Goal: Task Accomplishment & Management: Manage account settings

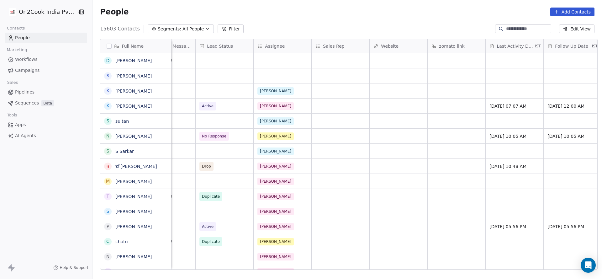
scroll to position [0, 579]
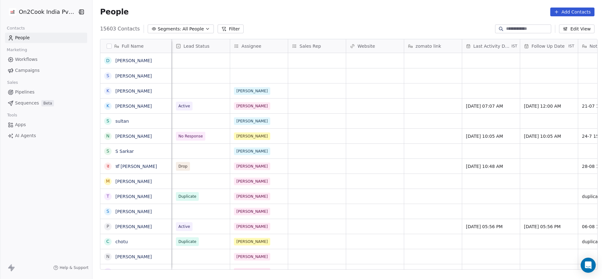
click at [224, 31] on button "Filter" at bounding box center [231, 28] width 26 height 9
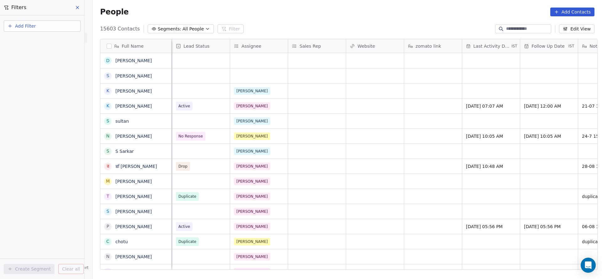
click at [66, 24] on button "Add Filter" at bounding box center [42, 25] width 77 height 11
click at [53, 40] on div "Contact properties" at bounding box center [42, 41] width 64 height 7
type input "***"
click at [49, 65] on div "Assignee" at bounding box center [42, 63] width 64 height 6
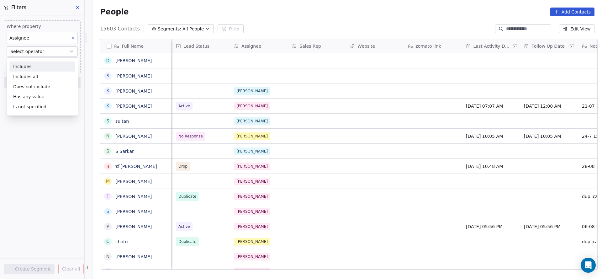
click at [51, 64] on div "Includes" at bounding box center [42, 66] width 66 height 10
click at [51, 64] on body "On2Cook India Pvt. Ltd. Contacts People Marketing Workflows Campaigns Sales Pip…" at bounding box center [301, 139] width 602 height 279
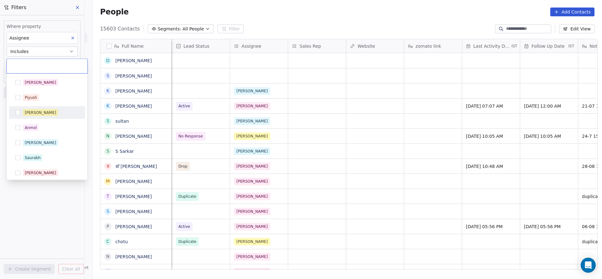
click at [39, 113] on span "[PERSON_NAME]" at bounding box center [40, 112] width 35 height 7
click at [281, 113] on html "On2Cook India Pvt. Ltd. Contacts People Marketing Workflows Campaigns Sales Pip…" at bounding box center [301, 139] width 602 height 279
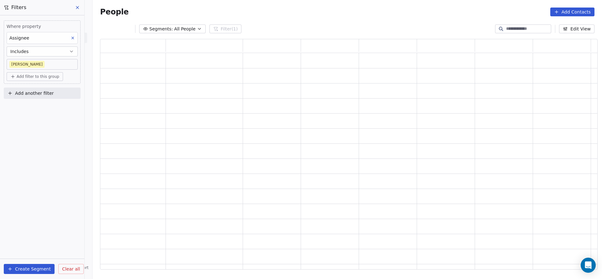
scroll to position [223, 490]
click at [59, 94] on button "Add another filter" at bounding box center [42, 92] width 77 height 11
click at [32, 105] on span "Contact properties" at bounding box center [30, 107] width 41 height 7
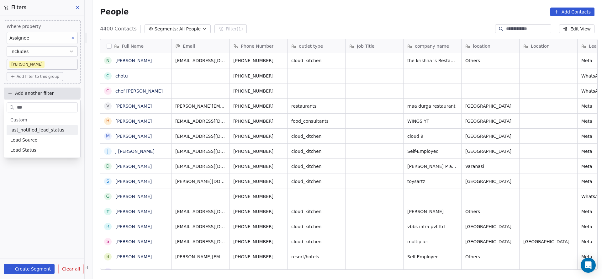
scroll to position [238, 505]
type input "****"
click at [29, 150] on span "Lead Status" at bounding box center [23, 150] width 26 height 6
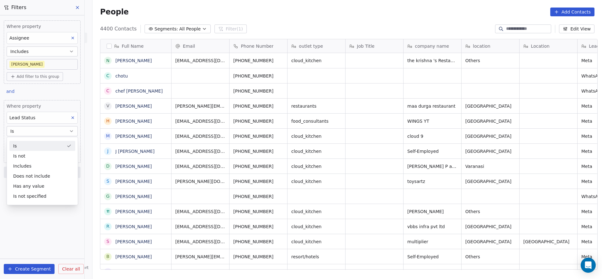
click at [39, 146] on div "Is" at bounding box center [42, 146] width 66 height 10
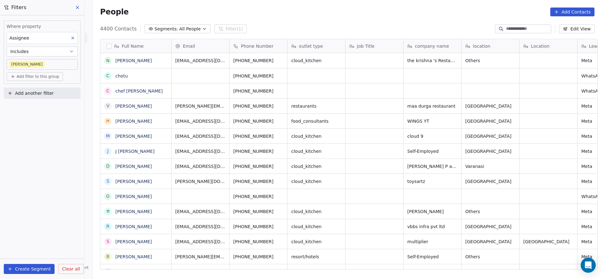
click at [48, 95] on span "Add another filter" at bounding box center [34, 93] width 39 height 7
click at [42, 109] on span "Contact properties" at bounding box center [30, 107] width 41 height 7
type input "***"
click at [32, 149] on span "Lead Status" at bounding box center [23, 150] width 26 height 6
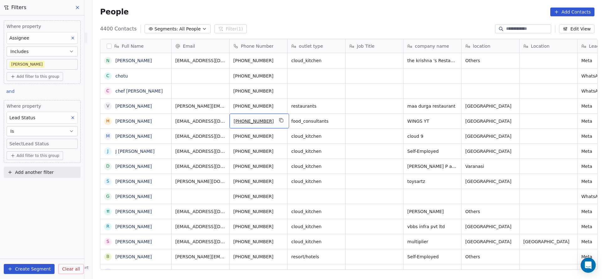
click at [45, 145] on body "On2Cook India Pvt. Ltd. Contacts People Marketing Workflows Campaigns Sales Pip…" at bounding box center [301, 139] width 602 height 279
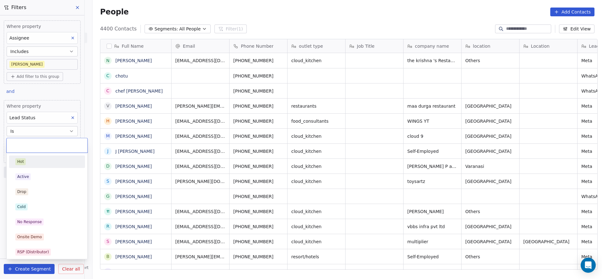
click at [37, 134] on html "On2Cook India Pvt. Ltd. Contacts People Marketing Workflows Campaigns Sales Pip…" at bounding box center [301, 139] width 602 height 279
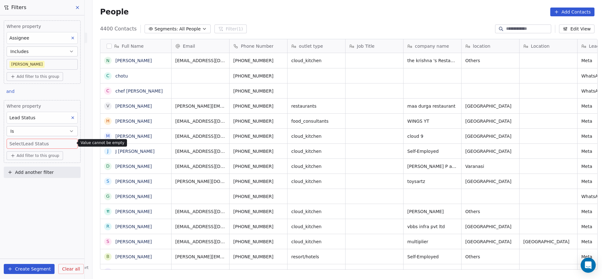
click at [38, 132] on button "Is" at bounding box center [42, 131] width 71 height 10
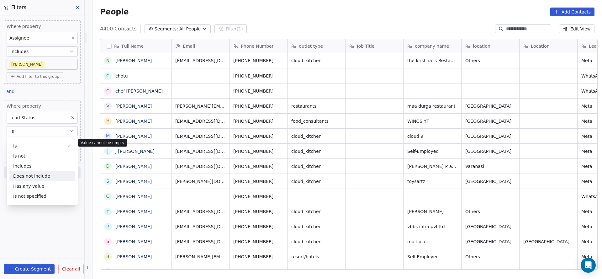
drag, startPoint x: 34, startPoint y: 175, endPoint x: 27, endPoint y: 142, distance: 33.4
click at [34, 174] on div "Does not include" at bounding box center [42, 176] width 66 height 10
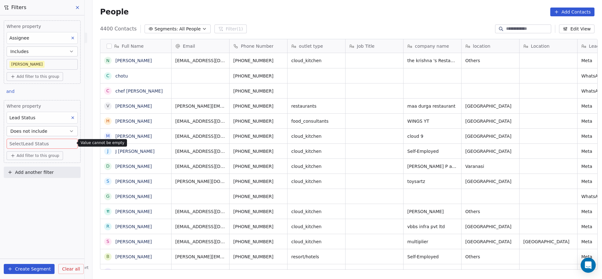
click at [27, 141] on body "On2Cook India Pvt. Ltd. Contacts People Marketing Workflows Campaigns Sales Pip…" at bounding box center [301, 139] width 602 height 279
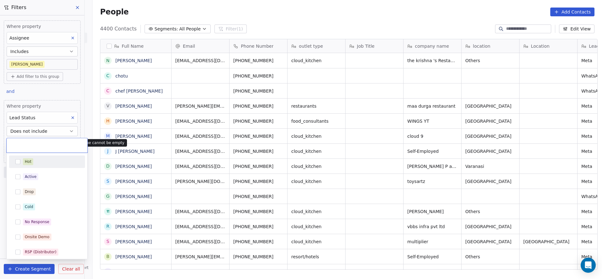
click at [30, 160] on div "Hot" at bounding box center [28, 162] width 7 height 6
click at [30, 173] on span "Active" at bounding box center [30, 176] width 15 height 7
click at [30, 190] on div "Drop" at bounding box center [29, 192] width 9 height 6
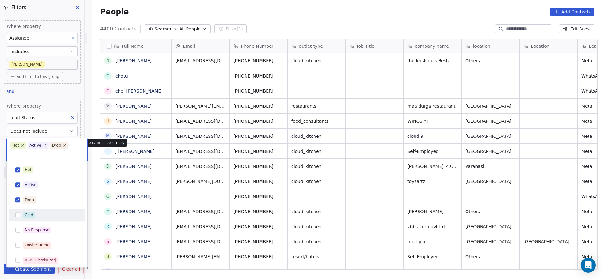
click at [21, 216] on div "Cold" at bounding box center [47, 215] width 71 height 10
click at [45, 231] on div "No Response" at bounding box center [37, 230] width 24 height 6
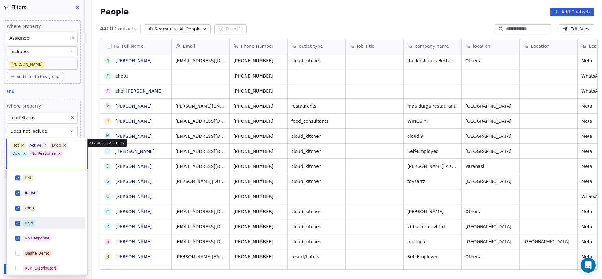
scroll to position [47, 0]
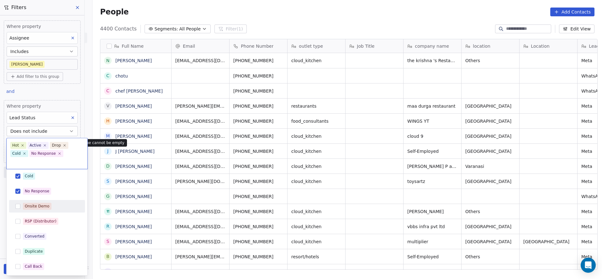
click at [36, 203] on div "Onsite Demo" at bounding box center [37, 206] width 25 height 6
click at [32, 216] on div "RSP (Distributor)" at bounding box center [47, 221] width 71 height 10
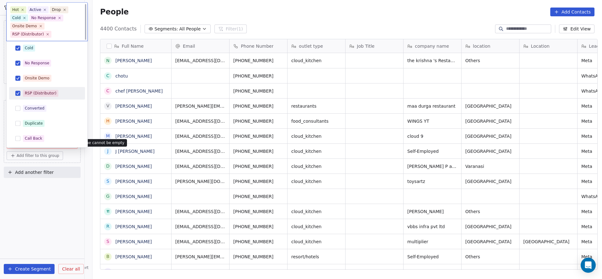
scroll to position [0, 0]
click at [35, 107] on div "Converted" at bounding box center [35, 109] width 20 height 6
click at [36, 122] on div "Duplicate" at bounding box center [34, 124] width 18 height 6
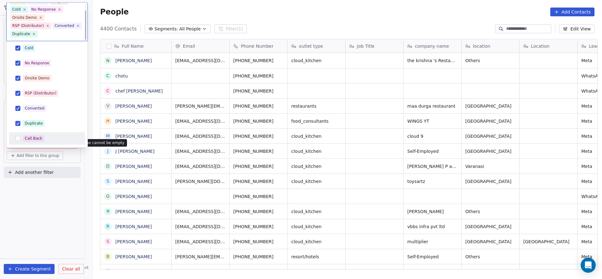
click at [35, 136] on div "Call Back" at bounding box center [34, 139] width 18 height 6
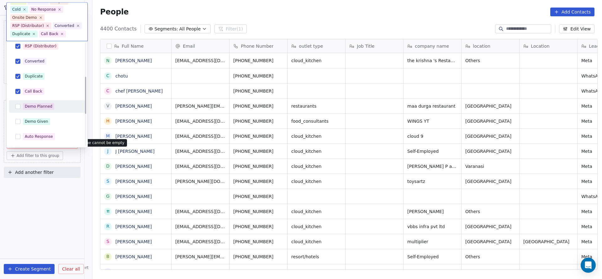
click at [34, 102] on div "Demo Planned" at bounding box center [47, 107] width 71 height 10
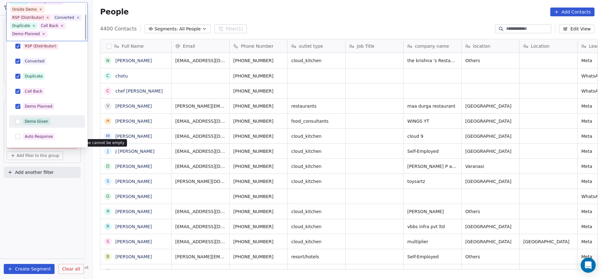
click at [32, 119] on div "Demo Given" at bounding box center [37, 122] width 24 height 6
click at [33, 135] on div "Auto Response" at bounding box center [39, 137] width 28 height 6
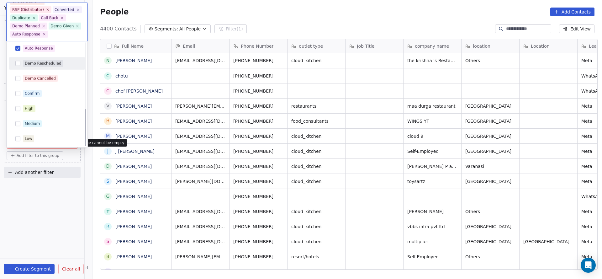
click at [28, 66] on span "Demo Rescheduled" at bounding box center [43, 63] width 40 height 7
click at [27, 79] on div "Demo Cancelled" at bounding box center [40, 79] width 31 height 6
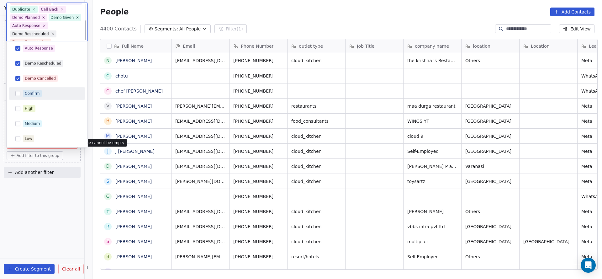
click at [26, 91] on div "Confirm" at bounding box center [32, 94] width 15 height 6
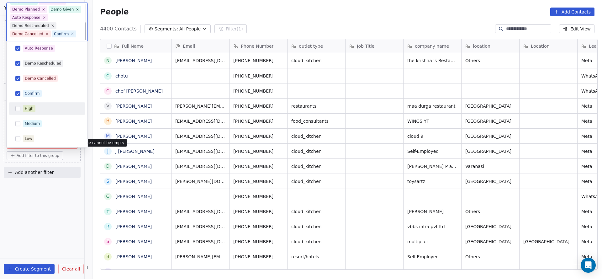
click at [27, 106] on div "High" at bounding box center [29, 109] width 9 height 6
click at [28, 122] on div "Medium" at bounding box center [32, 124] width 15 height 6
click at [28, 134] on div "Low" at bounding box center [47, 139] width 71 height 10
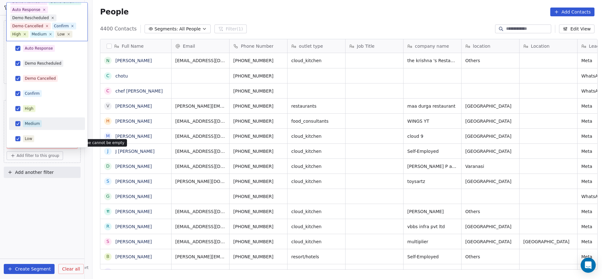
click at [273, 128] on html "On2Cook India Pvt. Ltd. Contacts People Marketing Workflows Campaigns Sales Pip…" at bounding box center [301, 139] width 602 height 279
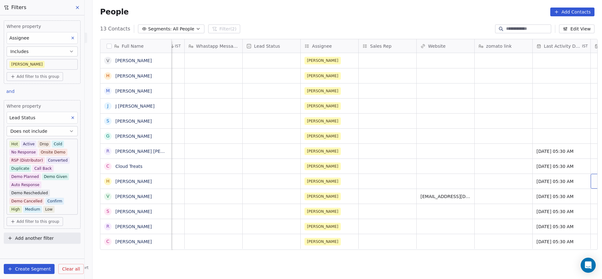
scroll to position [0, 567]
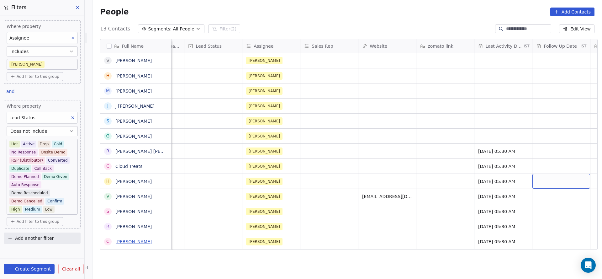
click at [131, 242] on link "[PERSON_NAME]" at bounding box center [133, 241] width 36 height 5
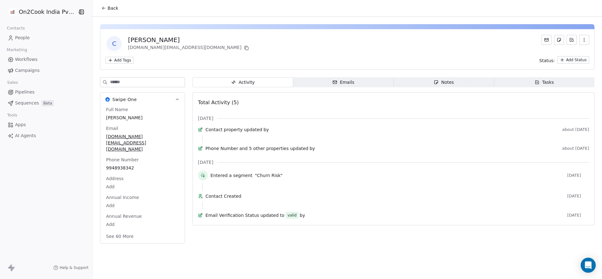
click at [451, 78] on span "Notes Notes" at bounding box center [443, 82] width 100 height 10
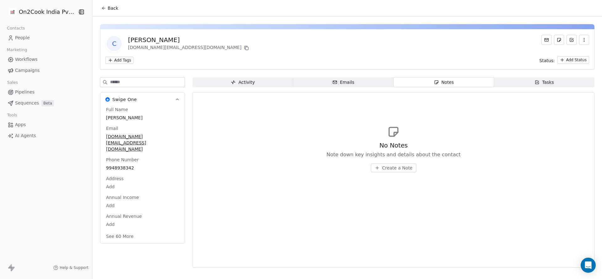
click at [108, 4] on button "Back" at bounding box center [109, 8] width 24 height 11
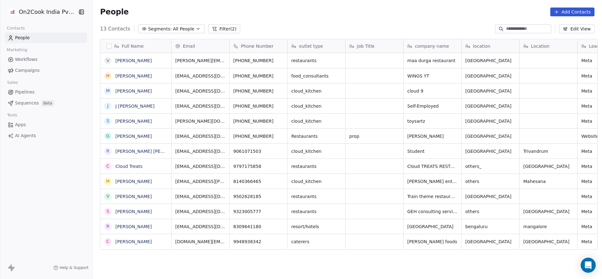
scroll to position [238, 505]
click at [150, 243] on link "[PERSON_NAME]" at bounding box center [133, 241] width 36 height 5
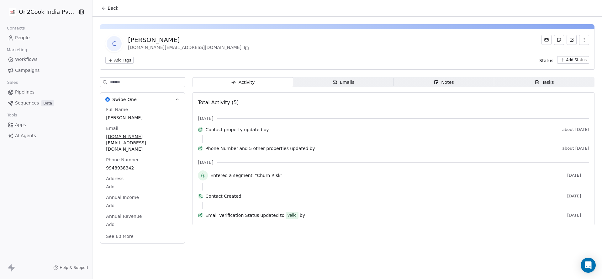
drag, startPoint x: 126, startPoint y: 40, endPoint x: 200, endPoint y: 40, distance: 74.0
click at [200, 40] on div "C [PERSON_NAME] K [DOMAIN_NAME][EMAIL_ADDRESS][DOMAIN_NAME]" at bounding box center [347, 44] width 484 height 18
copy div "[PERSON_NAME]"
click at [349, 202] on div "Contact Created [DATE]" at bounding box center [393, 197] width 391 height 9
click at [110, 10] on span "Back" at bounding box center [113, 8] width 11 height 6
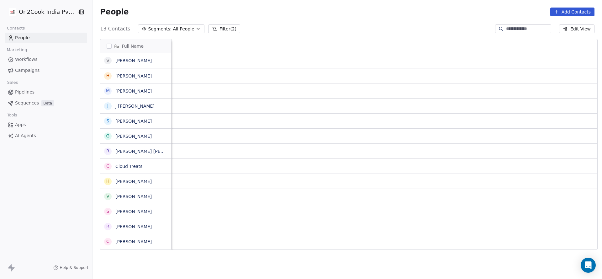
scroll to position [0, 756]
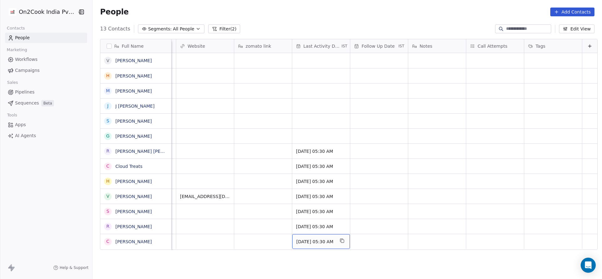
click at [310, 242] on span "[DATE] 05:30 AM" at bounding box center [315, 241] width 38 height 6
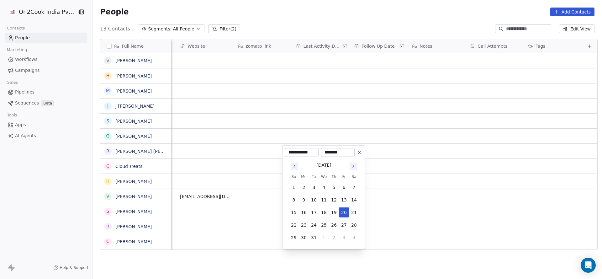
click at [353, 167] on icon "Go to next month" at bounding box center [353, 166] width 1 height 3
click at [352, 167] on tbody "23 24 25 26 27 28 1 2 3 4 5 6 7 8 9 10 11 12 13 14 15 16 17 18 19 20 21 22 23 2…" at bounding box center [324, 204] width 70 height 75
click at [354, 156] on button "Go to next month" at bounding box center [353, 154] width 8 height 8
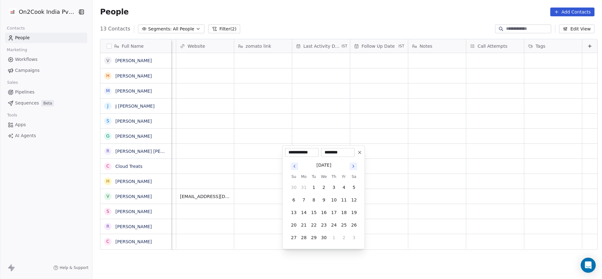
click at [354, 156] on div "********" at bounding box center [338, 152] width 34 height 9
click at [353, 166] on icon "Go to next month" at bounding box center [353, 166] width 1 height 3
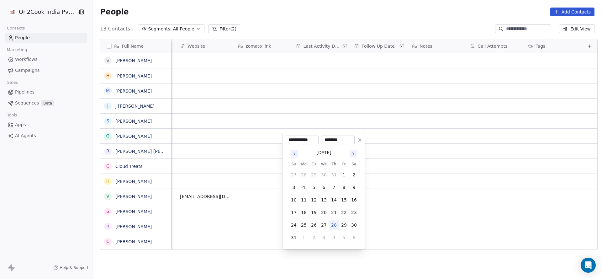
click at [337, 226] on button "28" at bounding box center [334, 225] width 10 height 10
type input "**********"
click at [247, 240] on html "**********" at bounding box center [301, 139] width 602 height 279
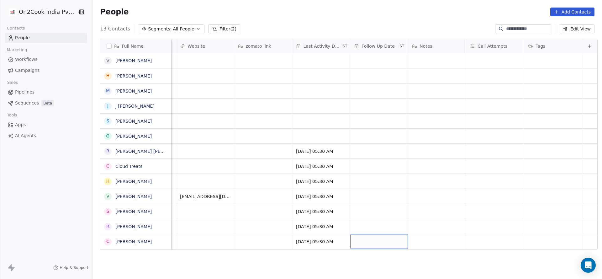
click at [371, 242] on div "grid" at bounding box center [379, 241] width 58 height 15
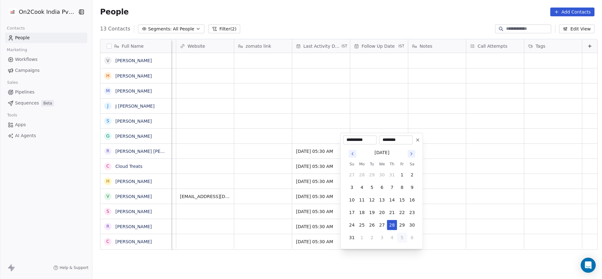
click at [398, 240] on button "5" at bounding box center [402, 237] width 10 height 10
type input "**********"
click at [529, 240] on html "**********" at bounding box center [301, 139] width 602 height 279
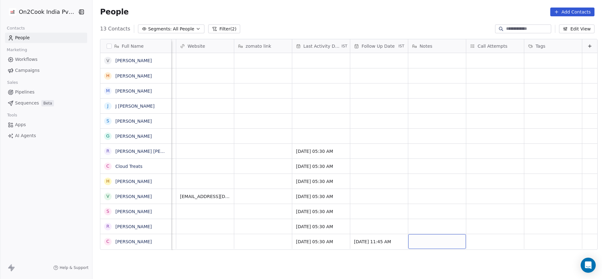
click at [455, 244] on div "grid" at bounding box center [437, 241] width 58 height 15
click at [528, 242] on html "On2Cook India Pvt. Ltd. Contacts People Marketing Workflows Campaigns Sales Pip…" at bounding box center [301, 139] width 602 height 279
click at [485, 238] on div "grid" at bounding box center [495, 241] width 58 height 15
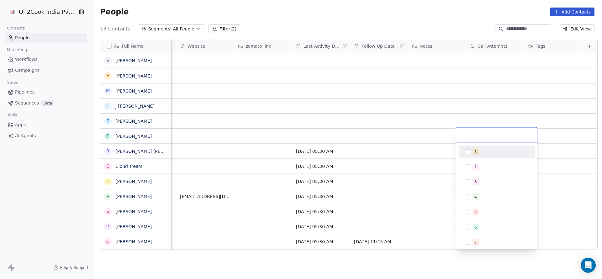
click at [486, 151] on div "1" at bounding box center [500, 151] width 56 height 7
click at [390, 213] on html "On2Cook India Pvt. Ltd. Contacts People Marketing Workflows Campaigns Sales Pip…" at bounding box center [301, 139] width 602 height 279
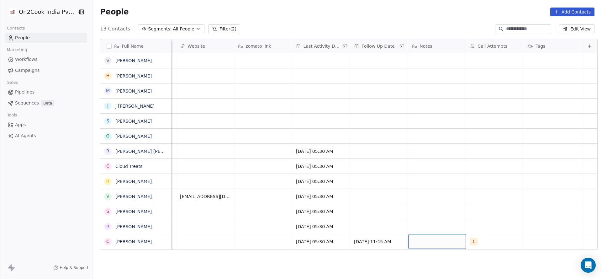
click at [408, 239] on div "grid" at bounding box center [437, 241] width 58 height 15
type textarea "**********"
click at [265, 244] on html "**********" at bounding box center [301, 139] width 602 height 279
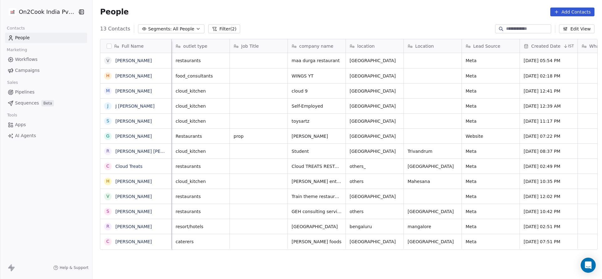
scroll to position [0, 58]
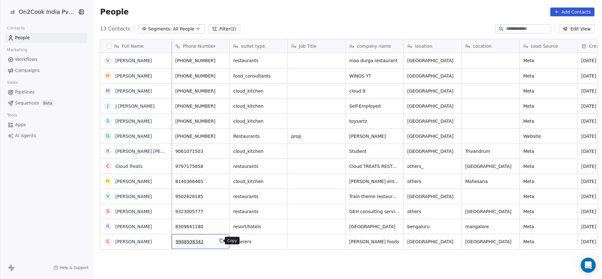
click at [220, 240] on icon "grid" at bounding box center [221, 240] width 5 height 5
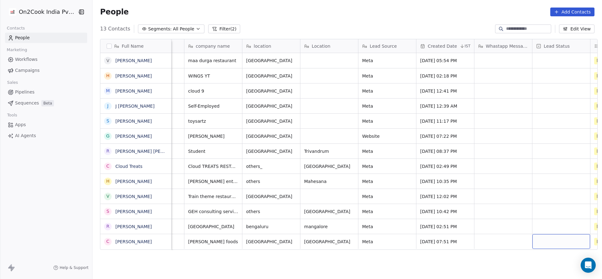
scroll to position [0, 277]
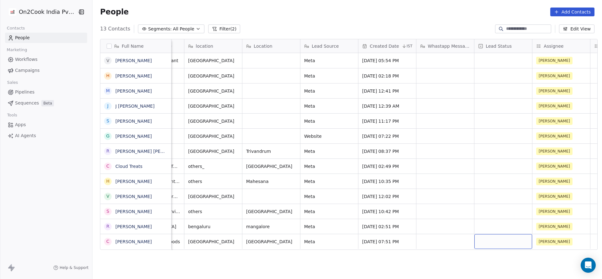
click at [508, 242] on div "grid" at bounding box center [503, 241] width 58 height 15
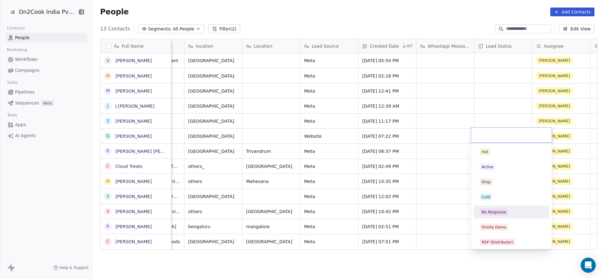
scroll to position [47, 0]
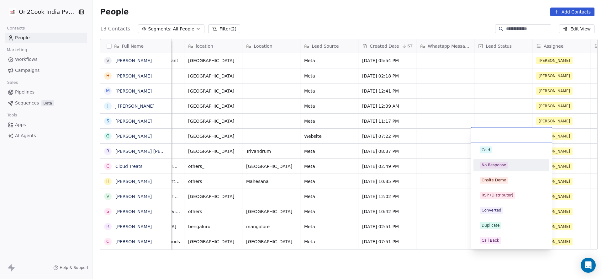
click at [505, 162] on span "No Response" at bounding box center [494, 164] width 28 height 7
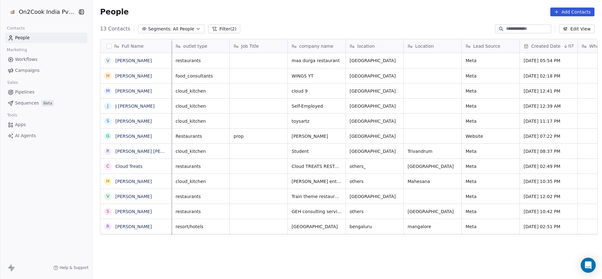
scroll to position [0, 58]
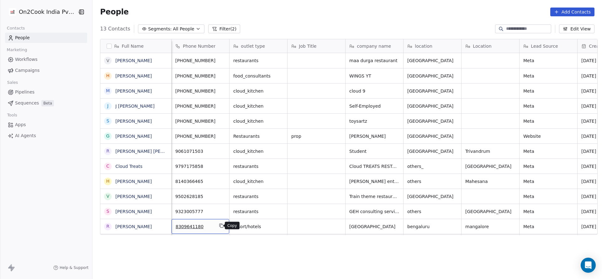
click at [219, 228] on button "grid" at bounding box center [222, 226] width 8 height 8
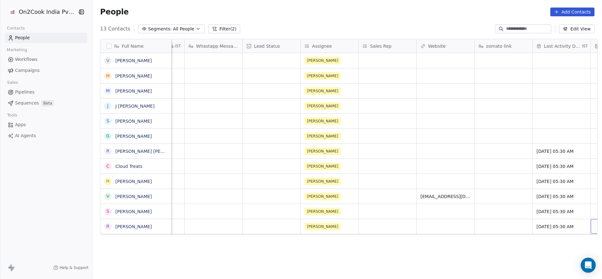
scroll to position [0, 567]
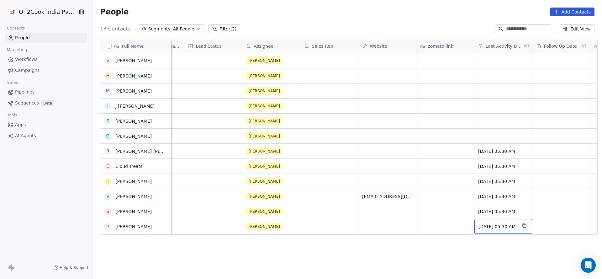
click at [490, 227] on span "[DATE] 05:30 AM" at bounding box center [497, 226] width 38 height 6
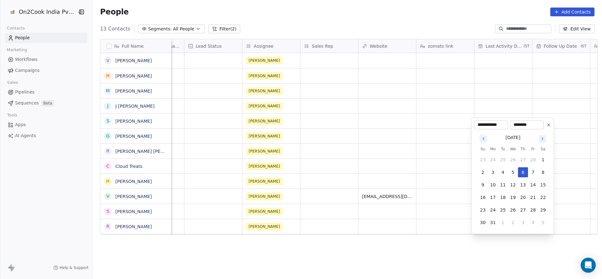
click at [537, 142] on div "[DATE] Su Mo Tu We Th Fr Sa 23 24 25 26 27 28 1 2 3 4 5 6 7 8 9 10 11 12 13 14 …" at bounding box center [513, 180] width 70 height 94
click at [544, 141] on button "Go to next month" at bounding box center [542, 139] width 8 height 8
click at [544, 141] on div "**********" at bounding box center [512, 137] width 77 height 9
click at [540, 149] on icon "Go to next month" at bounding box center [542, 151] width 5 height 5
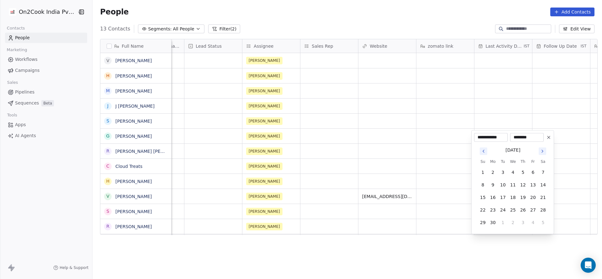
click at [540, 149] on icon "Go to next month" at bounding box center [542, 151] width 5 height 5
click at [523, 211] on button "28" at bounding box center [523, 210] width 10 height 10
type input "**********"
click at [314, 209] on html "On2Cook India Pvt. Ltd. Contacts People Marketing Workflows Campaigns Sales Pip…" at bounding box center [301, 139] width 602 height 279
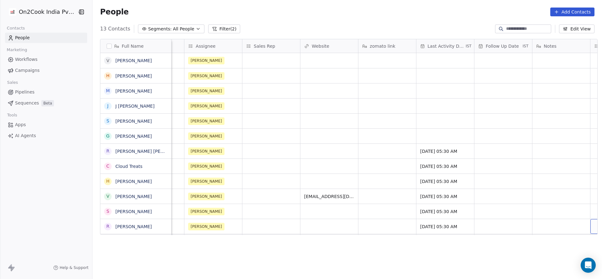
scroll to position [0, 683]
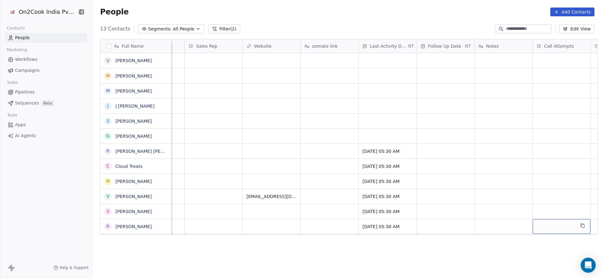
click at [542, 226] on div "grid" at bounding box center [562, 226] width 58 height 15
click at [540, 135] on div "1" at bounding box center [562, 136] width 56 height 7
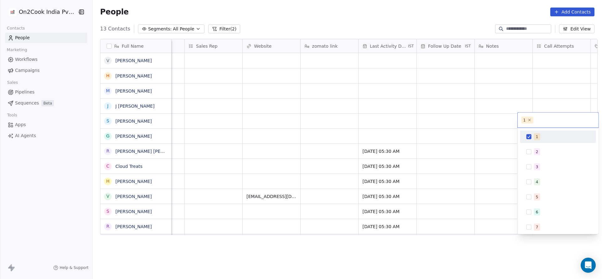
click at [421, 194] on html "On2Cook India Pvt. Ltd. Contacts People Marketing Workflows Campaigns Sales Pip…" at bounding box center [301, 139] width 602 height 279
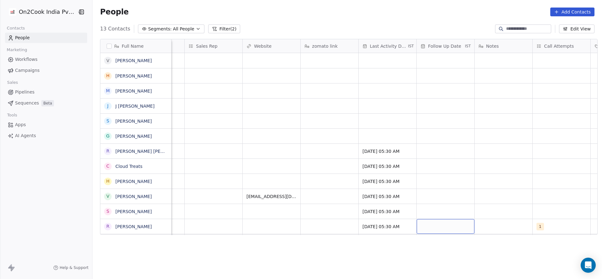
click at [426, 225] on div "grid" at bounding box center [446, 226] width 58 height 15
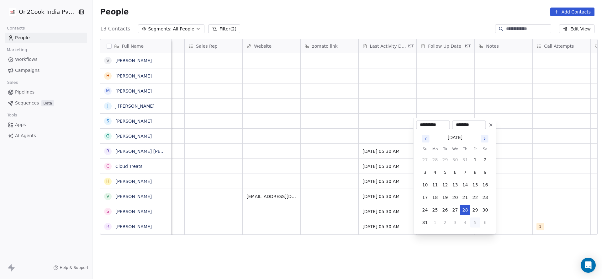
click at [475, 225] on button "5" at bounding box center [475, 222] width 10 height 10
type input "**********"
click at [378, 222] on html "On2Cook India Pvt. Ltd. Contacts People Marketing Workflows Campaigns Sales Pip…" at bounding box center [301, 139] width 602 height 279
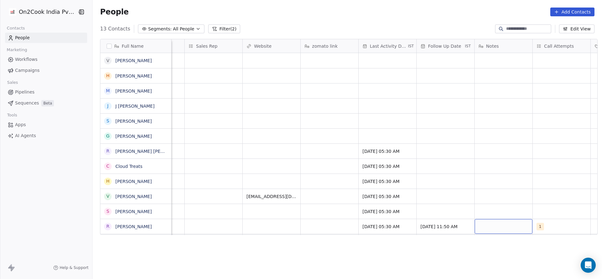
click at [511, 226] on div "grid" at bounding box center [504, 226] width 58 height 15
type textarea "**********"
click at [312, 239] on html "On2Cook India Pvt. Ltd. Contacts People Marketing Workflows Campaigns Sales Pip…" at bounding box center [301, 139] width 602 height 279
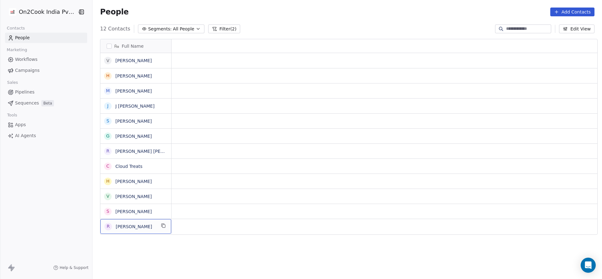
scroll to position [0, 0]
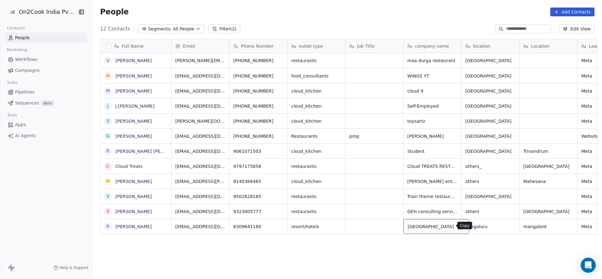
click at [459, 225] on icon "grid" at bounding box center [461, 225] width 5 height 5
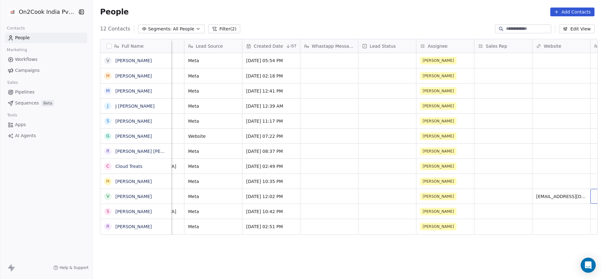
scroll to position [0, 451]
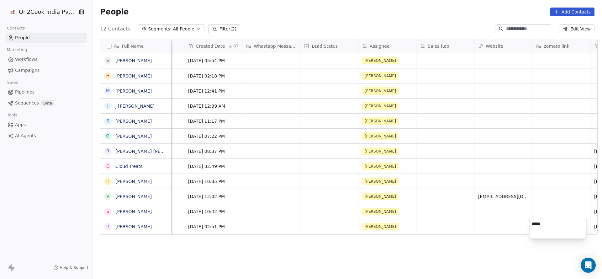
click at [533, 221] on textarea "*****" at bounding box center [557, 228] width 57 height 19
type textarea "*********"
click at [475, 236] on html "On2Cook India Pvt. Ltd. Contacts People Marketing Workflows Campaigns Sales Pip…" at bounding box center [301, 139] width 602 height 279
click at [305, 226] on div "grid" at bounding box center [329, 226] width 58 height 15
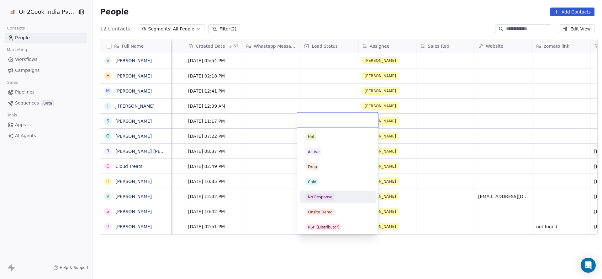
click at [324, 196] on div "No Response" at bounding box center [320, 197] width 24 height 6
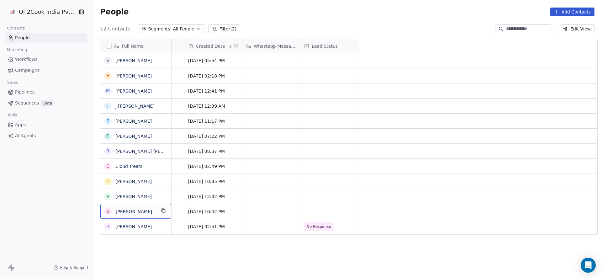
scroll to position [0, 0]
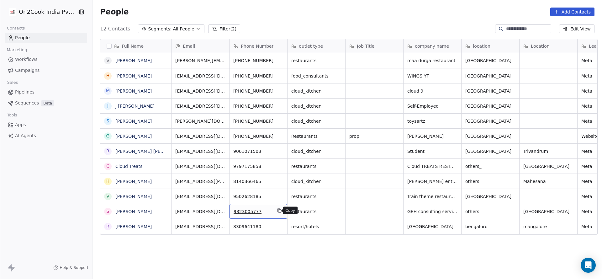
click at [277, 209] on icon "grid" at bounding box center [279, 210] width 5 height 5
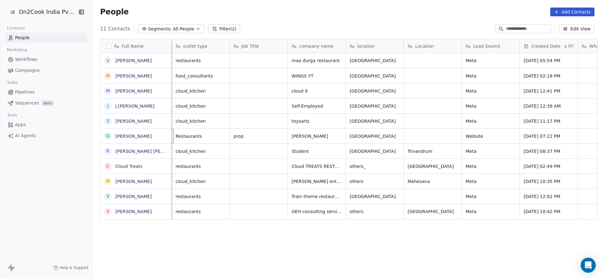
scroll to position [0, 58]
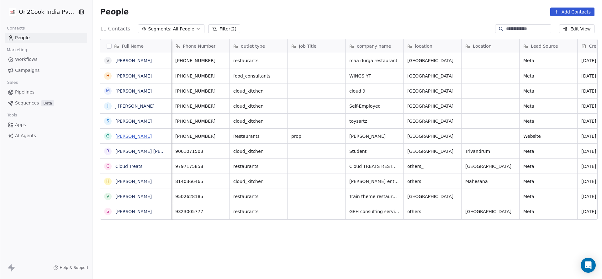
click at [130, 134] on link "[PERSON_NAME]" at bounding box center [133, 136] width 36 height 5
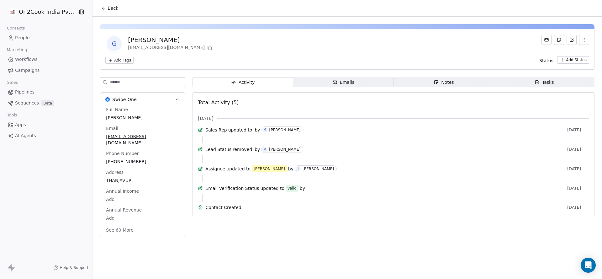
click at [101, 10] on icon at bounding box center [103, 8] width 5 height 5
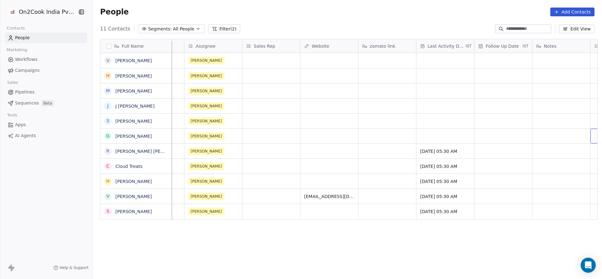
scroll to position [0, 683]
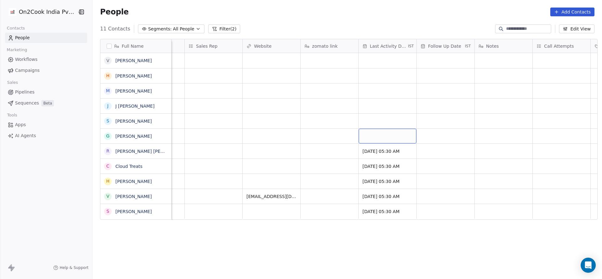
click at [370, 130] on div "grid" at bounding box center [388, 136] width 58 height 15
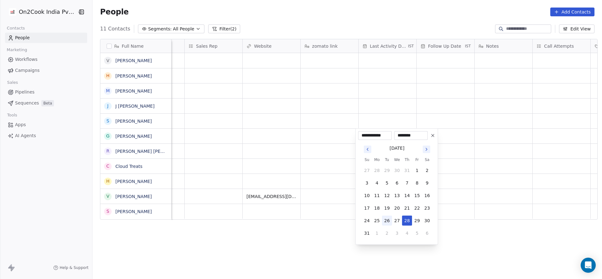
click at [384, 219] on button "26" at bounding box center [387, 220] width 10 height 10
type input "**********"
click at [441, 140] on html "On2Cook India Pvt. Ltd. Contacts People Marketing Workflows Campaigns Sales Pip…" at bounding box center [301, 139] width 602 height 279
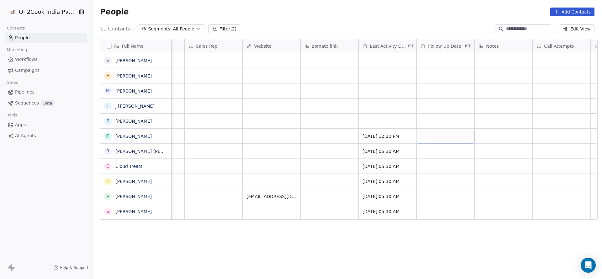
click at [445, 135] on div "grid" at bounding box center [446, 136] width 58 height 15
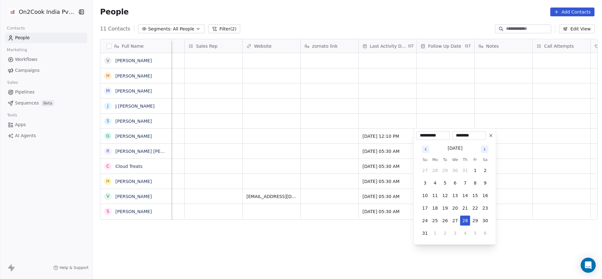
click at [535, 109] on html "On2Cook India Pvt. Ltd. Contacts People Marketing Workflows Campaigns Sales Pip…" at bounding box center [301, 139] width 602 height 279
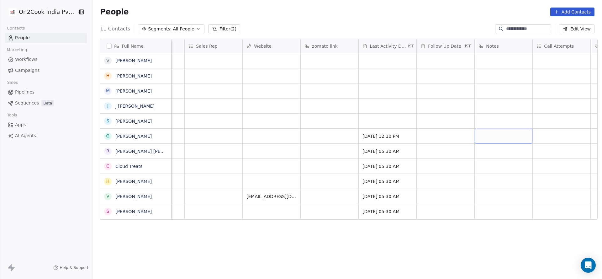
click at [513, 136] on div "grid" at bounding box center [504, 136] width 58 height 15
type textarea "**********"
click at [551, 134] on html "On2Cook India Pvt. Ltd. Contacts People Marketing Workflows Campaigns Sales Pip…" at bounding box center [301, 139] width 602 height 279
click at [551, 134] on div "grid" at bounding box center [562, 136] width 58 height 15
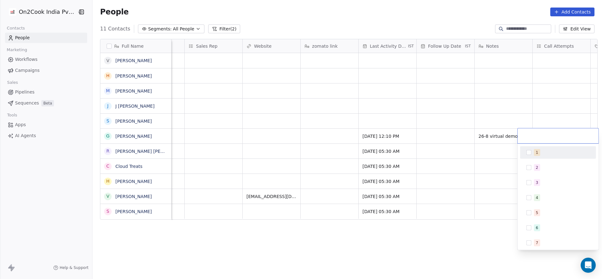
click at [543, 153] on div "1" at bounding box center [562, 152] width 56 height 7
click at [388, 179] on html "On2Cook India Pvt. Ltd. Contacts People Marketing Workflows Campaigns Sales Pip…" at bounding box center [301, 139] width 602 height 279
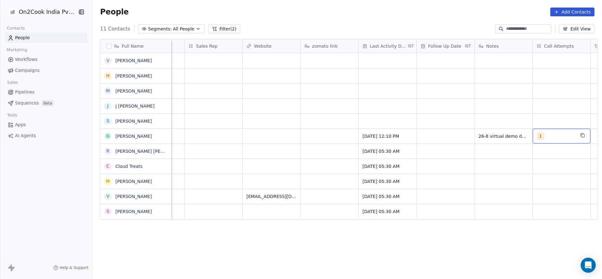
scroll to position [0, 741]
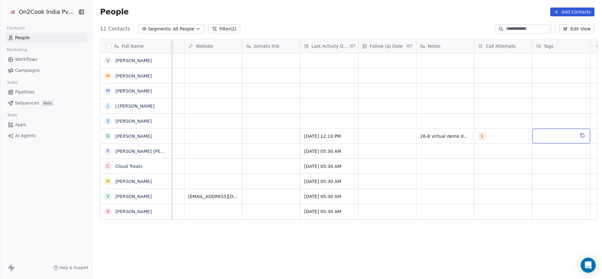
click at [542, 137] on div "grid" at bounding box center [561, 136] width 58 height 15
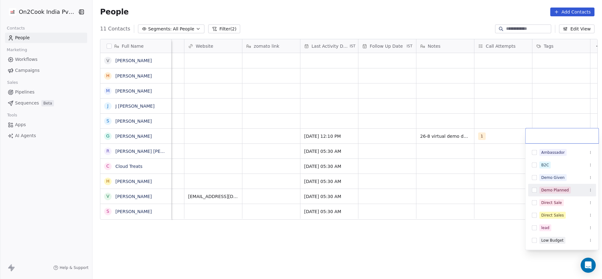
click at [547, 187] on div "Demo Planned" at bounding box center [555, 190] width 28 height 6
click at [549, 176] on div "Demo Given" at bounding box center [553, 178] width 24 height 6
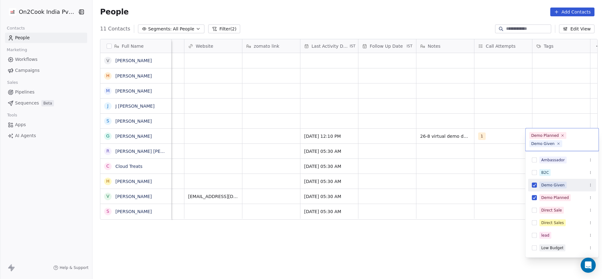
click at [396, 189] on html "On2Cook India Pvt. Ltd. Contacts People Marketing Workflows Campaigns Sales Pip…" at bounding box center [301, 139] width 602 height 279
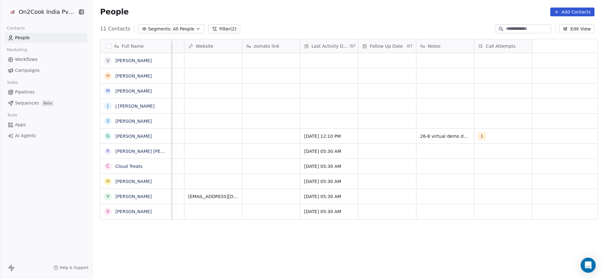
scroll to position [0, 464]
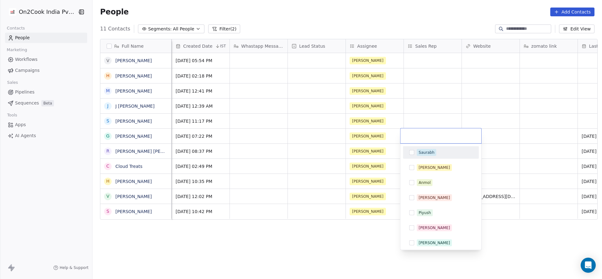
click at [432, 149] on span "Saurabh" at bounding box center [426, 152] width 19 height 7
click at [376, 155] on html "On2Cook India Pvt. Ltd. Contacts People Marketing Workflows Campaigns Sales Pip…" at bounding box center [301, 139] width 602 height 279
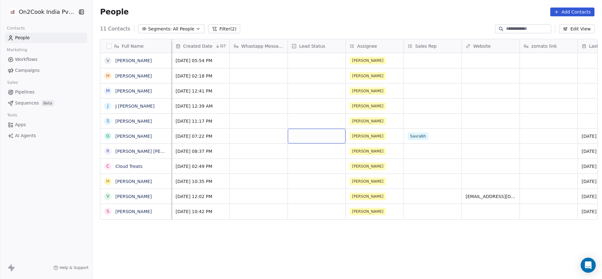
click at [305, 138] on div "grid" at bounding box center [317, 136] width 58 height 15
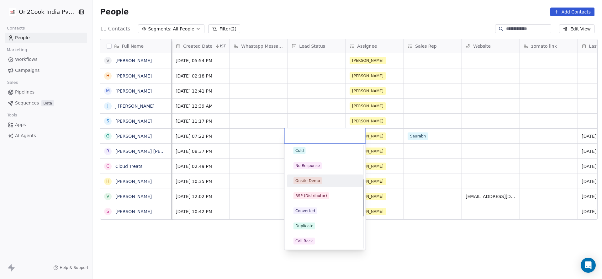
scroll to position [94, 0]
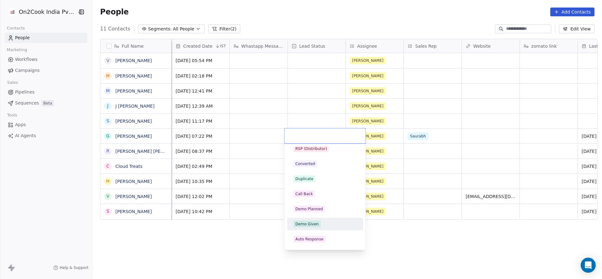
click at [304, 225] on div "Demo Given" at bounding box center [307, 224] width 24 height 6
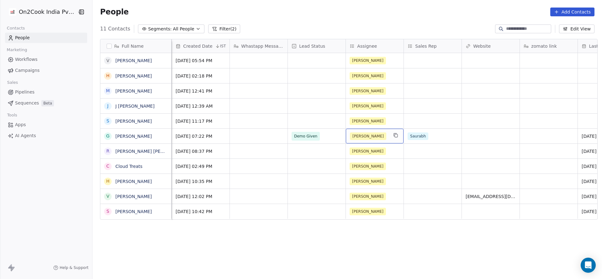
click at [370, 132] on div "[PERSON_NAME]" at bounding box center [369, 136] width 38 height 8
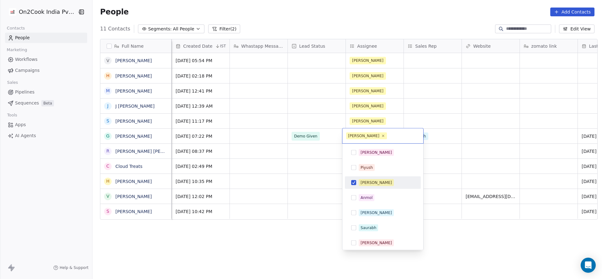
click at [369, 135] on span "[PERSON_NAME]" at bounding box center [366, 135] width 41 height 7
click at [382, 135] on icon at bounding box center [383, 135] width 2 height 2
click at [298, 153] on html "On2Cook India Pvt. Ltd. Contacts People Marketing Workflows Campaigns Sales Pip…" at bounding box center [301, 139] width 602 height 279
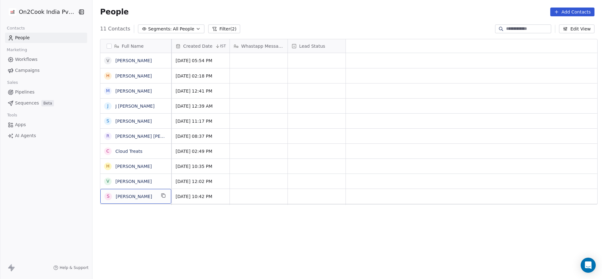
scroll to position [0, 0]
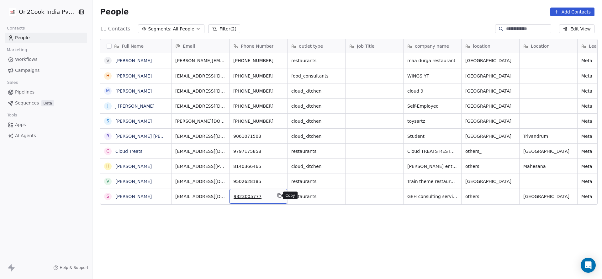
click at [277, 193] on icon "grid" at bounding box center [278, 194] width 3 height 3
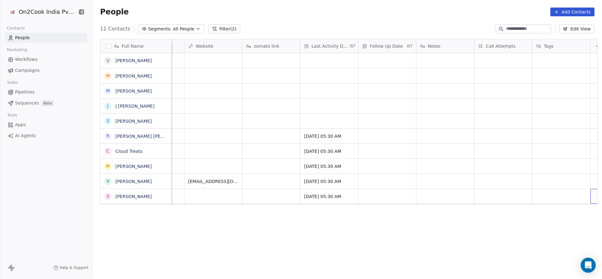
scroll to position [0, 756]
click at [316, 194] on span "[DATE] 05:30 AM" at bounding box center [315, 196] width 38 height 6
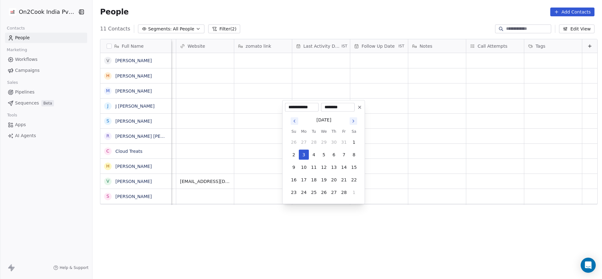
click at [352, 120] on icon "Go to next month" at bounding box center [353, 120] width 5 height 5
click at [353, 105] on button "Go to next month" at bounding box center [353, 109] width 8 height 8
click at [352, 118] on button "Go to next month" at bounding box center [353, 121] width 8 height 8
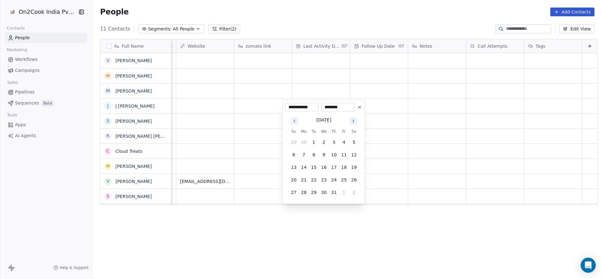
click at [352, 118] on button "Go to next month" at bounding box center [353, 121] width 8 height 8
click at [332, 180] on button "28" at bounding box center [334, 180] width 10 height 10
type input "**********"
click at [271, 182] on html "**********" at bounding box center [301, 139] width 602 height 279
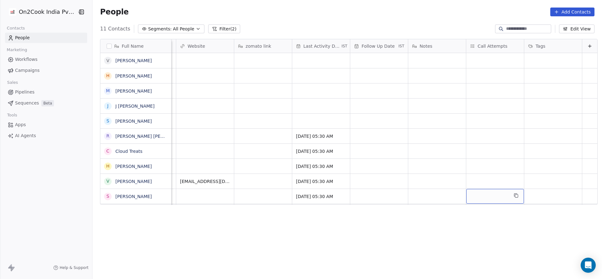
click at [489, 197] on div "grid" at bounding box center [495, 196] width 58 height 15
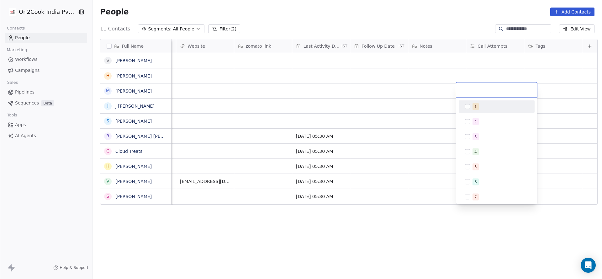
click at [480, 108] on div "1" at bounding box center [500, 106] width 56 height 7
drag, startPoint x: 345, startPoint y: 160, endPoint x: 368, endPoint y: 187, distance: 36.1
click at [346, 161] on html "On2Cook India Pvt. Ltd. Contacts People Marketing Workflows Campaigns Sales Pip…" at bounding box center [301, 139] width 602 height 279
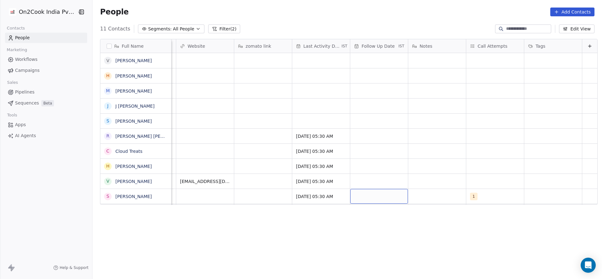
click at [365, 198] on div "grid" at bounding box center [379, 196] width 58 height 15
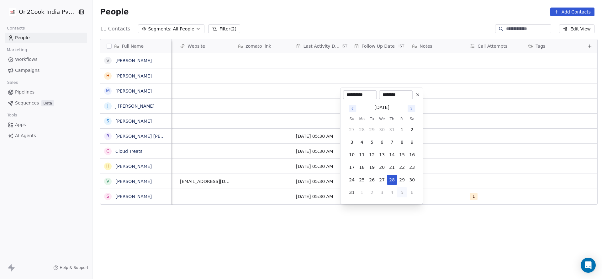
click at [402, 195] on button "5" at bounding box center [402, 192] width 10 height 10
type input "**********"
click at [401, 144] on button "5" at bounding box center [402, 142] width 10 height 10
click at [271, 154] on html "**********" at bounding box center [301, 139] width 602 height 279
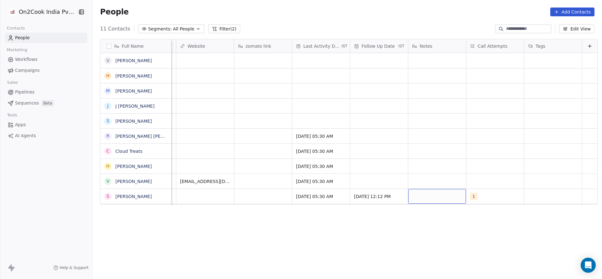
click at [438, 195] on div "grid" at bounding box center [437, 196] width 58 height 15
type textarea "**********"
click at [259, 196] on html "On2Cook India Pvt. Ltd. Contacts People Marketing Workflows Campaigns Sales Pip…" at bounding box center [301, 139] width 602 height 279
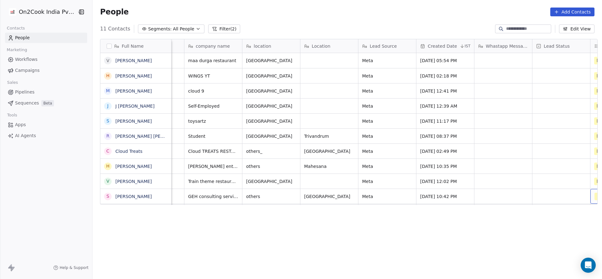
scroll to position [0, 277]
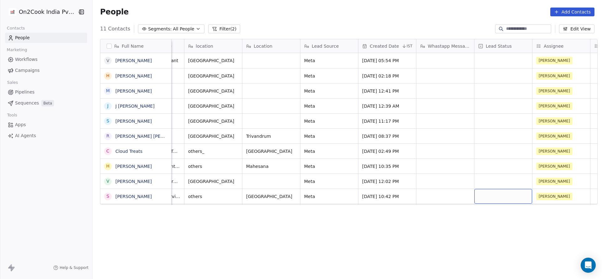
click at [500, 197] on div "grid" at bounding box center [503, 196] width 58 height 15
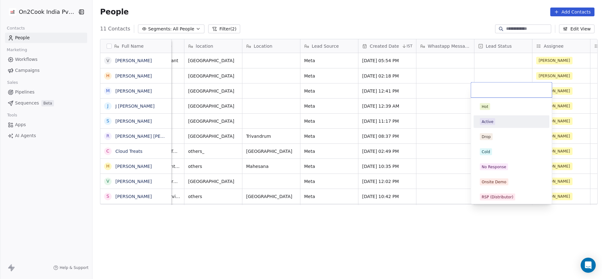
click at [502, 119] on div "Active" at bounding box center [511, 121] width 63 height 7
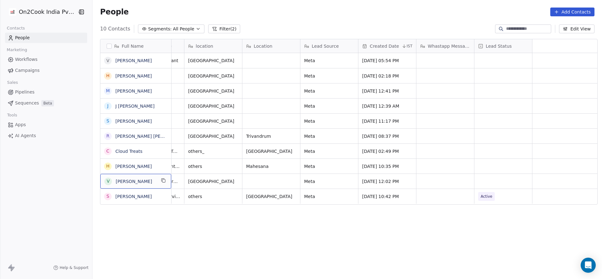
scroll to position [0, 0]
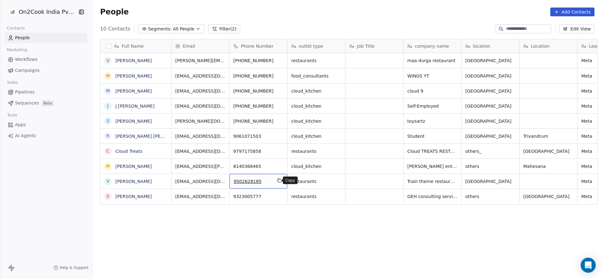
drag, startPoint x: 277, startPoint y: 178, endPoint x: 290, endPoint y: 213, distance: 36.3
click at [278, 179] on icon "grid" at bounding box center [279, 180] width 5 height 5
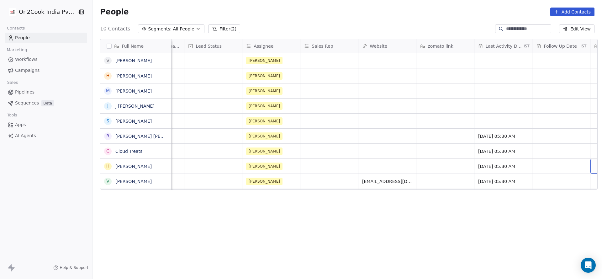
scroll to position [0, 625]
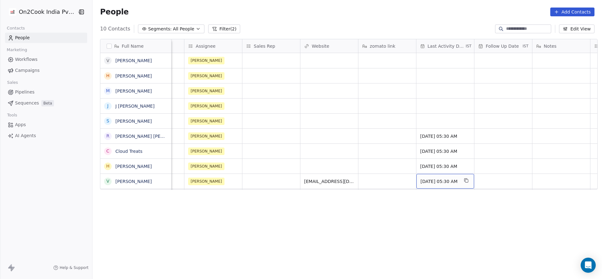
click at [430, 183] on span "[DATE] 05:30 AM" at bounding box center [439, 181] width 38 height 6
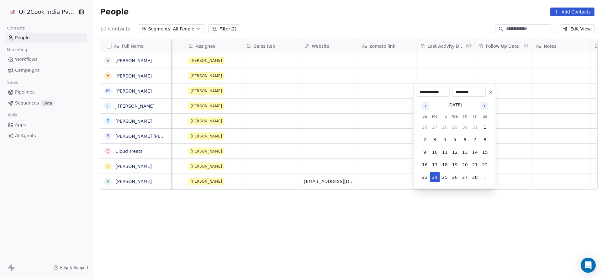
click at [483, 100] on div "[DATE]" at bounding box center [455, 104] width 70 height 8
click at [483, 105] on icon "Go to next month" at bounding box center [484, 105] width 5 height 5
click at [483, 105] on th "Sa" at bounding box center [485, 104] width 10 height 6
click at [486, 97] on button "Go to next month" at bounding box center [484, 93] width 9 height 9
click at [486, 104] on button "Go to next month" at bounding box center [484, 106] width 8 height 8
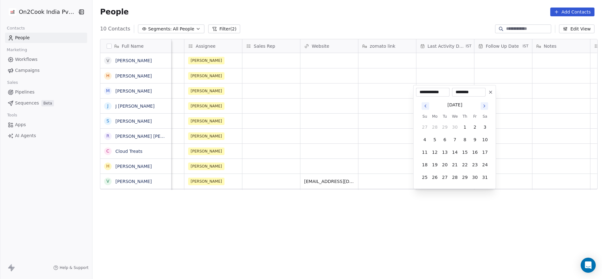
click at [486, 104] on button "Go to next month" at bounding box center [484, 106] width 8 height 8
click at [462, 166] on button "28" at bounding box center [465, 165] width 10 height 10
type input "**********"
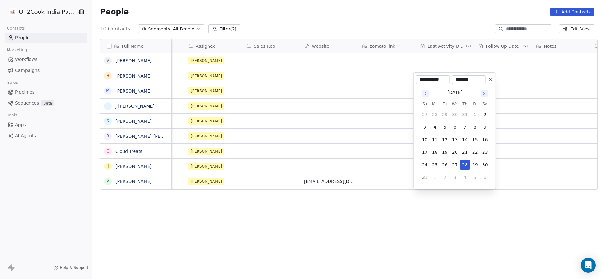
click at [312, 172] on html "On2Cook India Pvt. Ltd. Contacts People Marketing Workflows Campaigns Sales Pip…" at bounding box center [301, 139] width 602 height 279
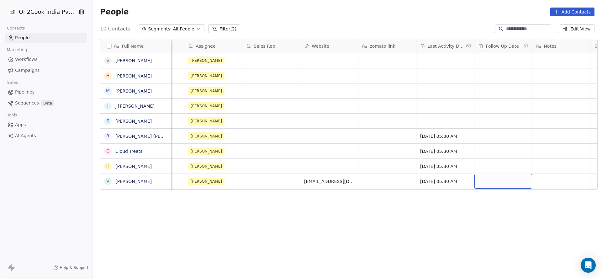
click at [494, 185] on div "grid" at bounding box center [503, 181] width 58 height 15
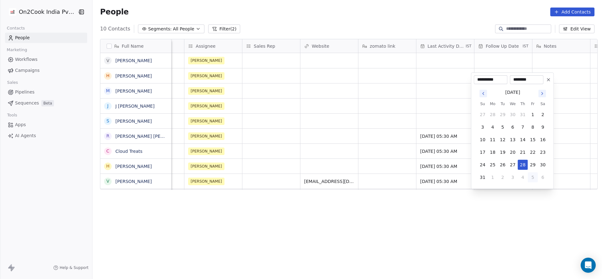
click at [534, 174] on button "5" at bounding box center [533, 177] width 10 height 10
type input "**********"
click at [393, 177] on html "On2Cook India Pvt. Ltd. Contacts People Marketing Workflows Campaigns Sales Pip…" at bounding box center [301, 139] width 602 height 279
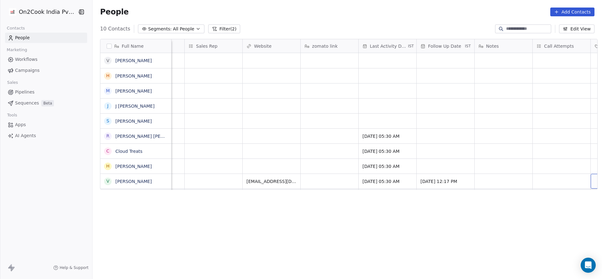
scroll to position [0, 741]
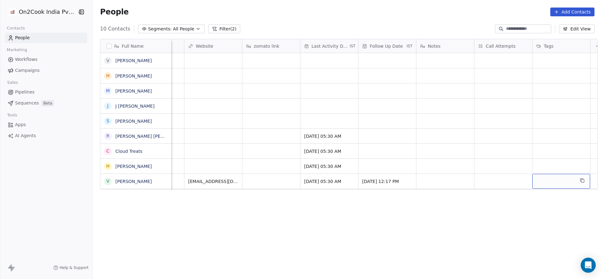
click at [539, 181] on div "grid" at bounding box center [561, 181] width 58 height 15
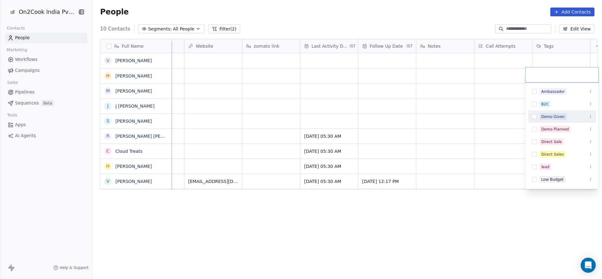
click at [502, 180] on html "On2Cook India Pvt. Ltd. Contacts People Marketing Workflows Campaigns Sales Pip…" at bounding box center [301, 139] width 602 height 279
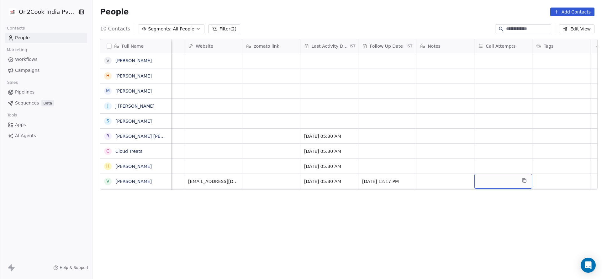
click at [495, 182] on div "grid" at bounding box center [503, 181] width 58 height 15
click at [477, 93] on div "1" at bounding box center [511, 92] width 71 height 10
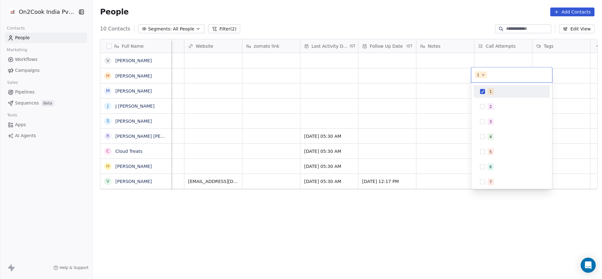
click at [422, 165] on html "On2Cook India Pvt. Ltd. Contacts People Marketing Workflows Campaigns Sales Pip…" at bounding box center [301, 139] width 602 height 279
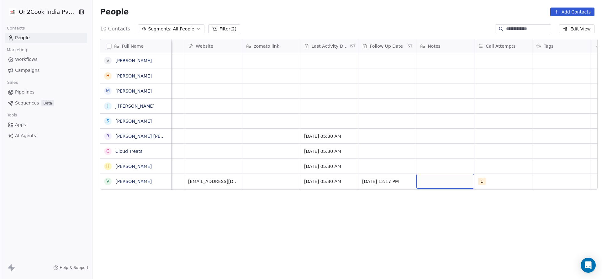
click at [423, 180] on div "grid" at bounding box center [445, 181] width 58 height 15
type textarea "**********"
click at [284, 186] on html "**********" at bounding box center [301, 139] width 602 height 279
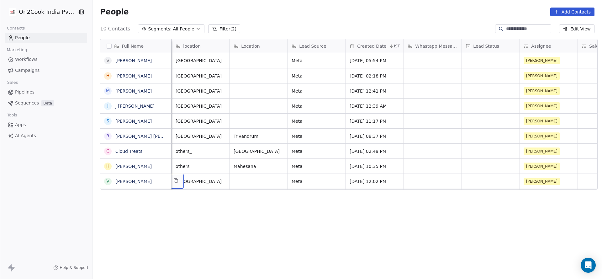
scroll to position [0, 232]
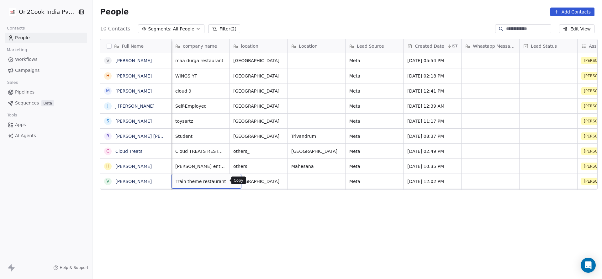
click at [231, 181] on icon "grid" at bounding box center [233, 180] width 5 height 5
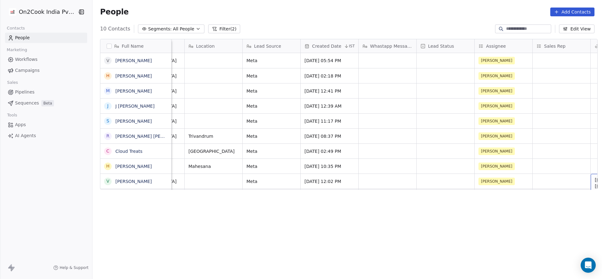
scroll to position [0, 393]
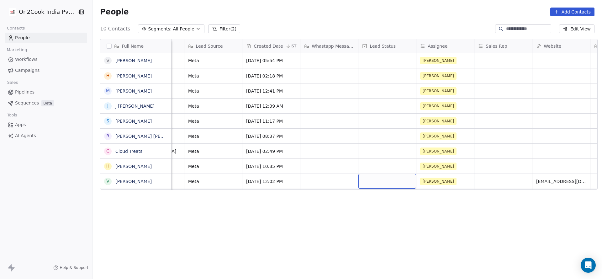
click at [386, 182] on div "grid" at bounding box center [387, 181] width 58 height 15
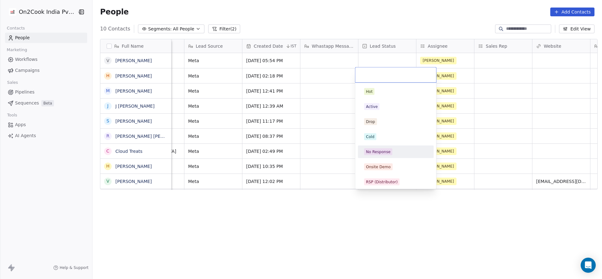
click at [578, 151] on html "On2Cook India Pvt. Ltd. Contacts People Marketing Workflows Campaigns Sales Pip…" at bounding box center [301, 139] width 602 height 279
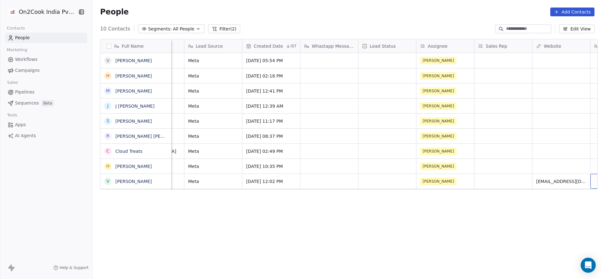
scroll to position [0, 451]
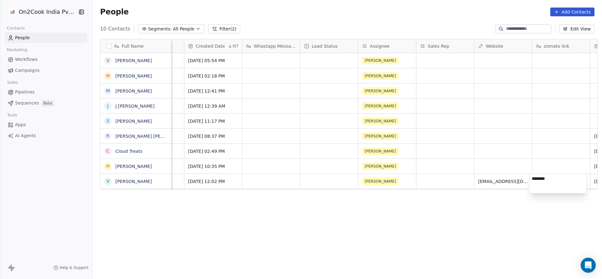
type textarea "*********"
click at [314, 197] on html "On2Cook India Pvt. Ltd. Contacts People Marketing Workflows Campaigns Sales Pip…" at bounding box center [301, 139] width 602 height 279
click at [329, 180] on div "grid" at bounding box center [329, 181] width 58 height 15
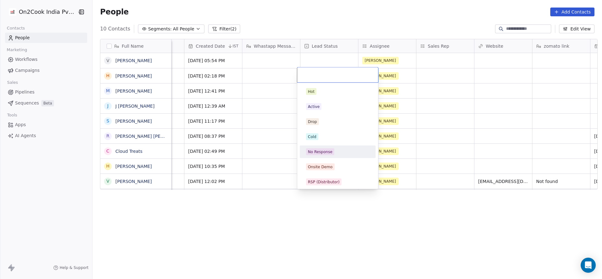
click at [330, 156] on div "No Response" at bounding box center [337, 152] width 71 height 10
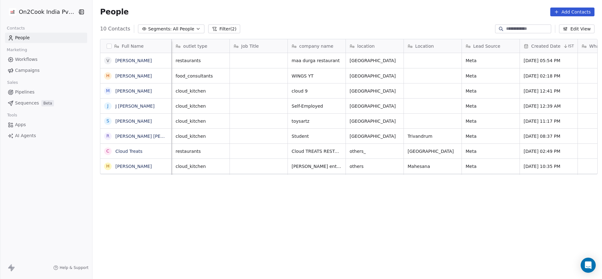
scroll to position [0, 58]
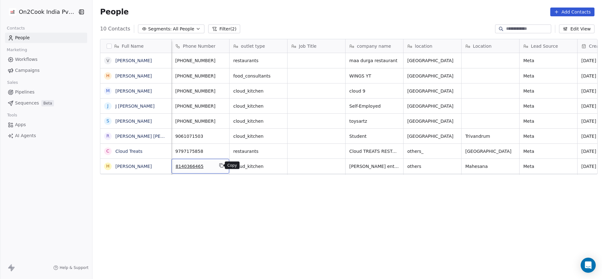
click at [219, 167] on icon "grid" at bounding box center [221, 165] width 5 height 5
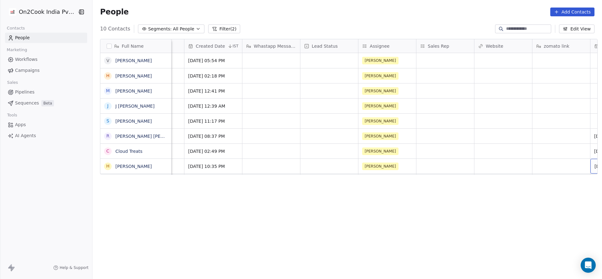
scroll to position [0, 509]
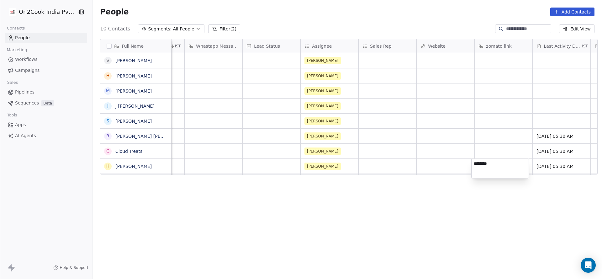
type textarea "*********"
click at [221, 182] on html "On2Cook India Pvt. Ltd. Contacts People Marketing Workflows Campaigns Sales Pip…" at bounding box center [301, 139] width 602 height 279
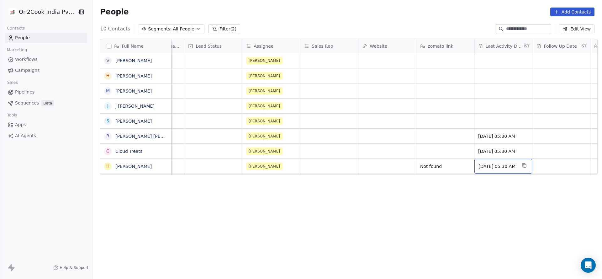
click at [493, 165] on span "[DATE] 05:30 AM" at bounding box center [497, 166] width 38 height 6
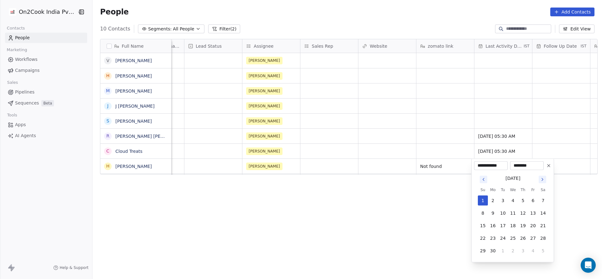
click at [546, 176] on button "Go to next month" at bounding box center [542, 180] width 8 height 8
click at [544, 180] on icon "Go to next month" at bounding box center [542, 179] width 5 height 5
click at [521, 252] on button "28" at bounding box center [523, 250] width 10 height 10
type input "**********"
click at [324, 215] on html "**********" at bounding box center [301, 139] width 602 height 279
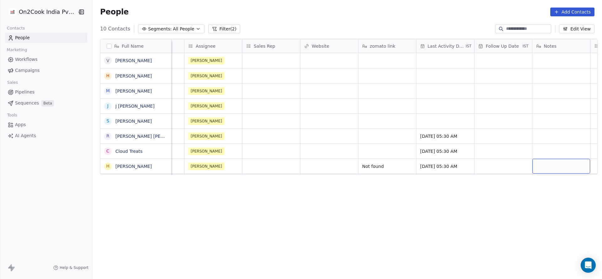
scroll to position [0, 683]
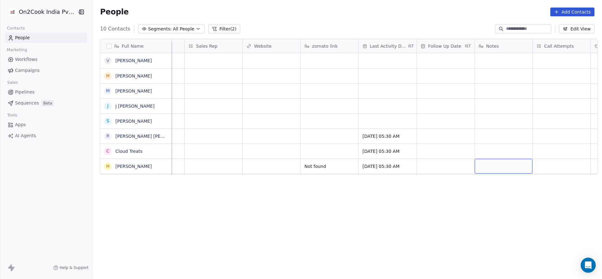
click at [511, 167] on div "grid" at bounding box center [504, 166] width 58 height 15
click at [383, 179] on html "On2Cook India Pvt. Ltd. Contacts People Marketing Workflows Campaigns Sales Pip…" at bounding box center [301, 139] width 602 height 279
click at [550, 162] on div "grid" at bounding box center [562, 166] width 58 height 15
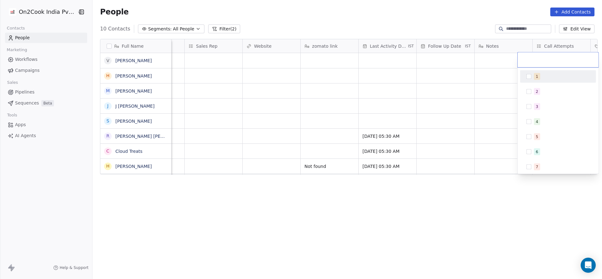
click at [551, 77] on div "1" at bounding box center [562, 76] width 56 height 7
click at [371, 168] on html "On2Cook India Pvt. Ltd. Contacts People Marketing Workflows Campaigns Sales Pip…" at bounding box center [301, 139] width 602 height 279
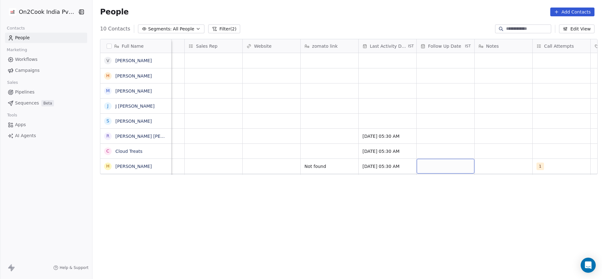
click at [428, 165] on div "grid" at bounding box center [446, 166] width 58 height 15
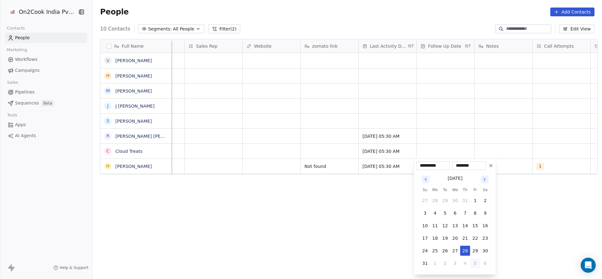
click at [476, 263] on button "5" at bounding box center [475, 263] width 10 height 10
type input "**********"
click at [536, 116] on html "**********" at bounding box center [301, 139] width 602 height 279
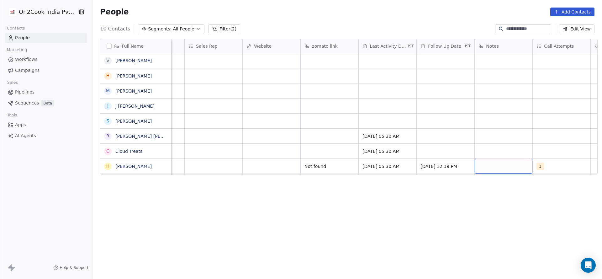
click at [507, 170] on div "grid" at bounding box center [504, 166] width 58 height 15
type textarea "**********"
click at [282, 203] on html "**********" at bounding box center [301, 139] width 602 height 279
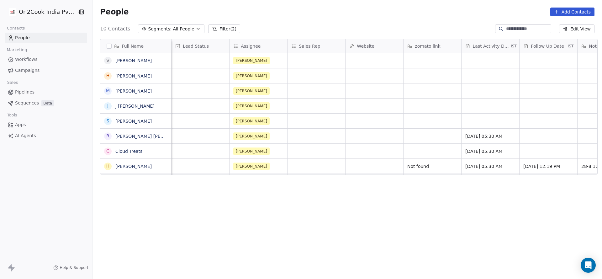
scroll to position [0, 522]
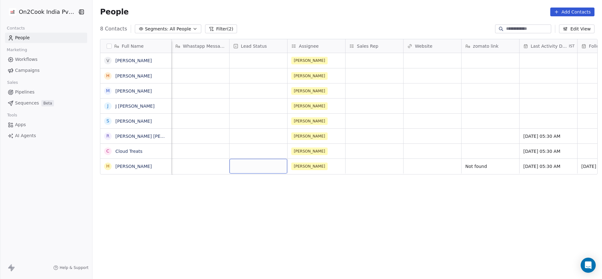
click at [258, 169] on div "grid" at bounding box center [258, 166] width 58 height 15
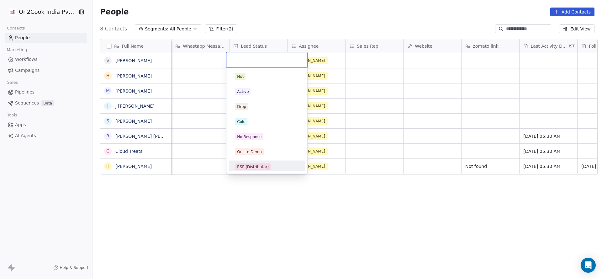
click at [388, 167] on html "On2Cook India Pvt. Ltd. Contacts People Marketing Workflows Campaigns Sales Pip…" at bounding box center [301, 139] width 602 height 279
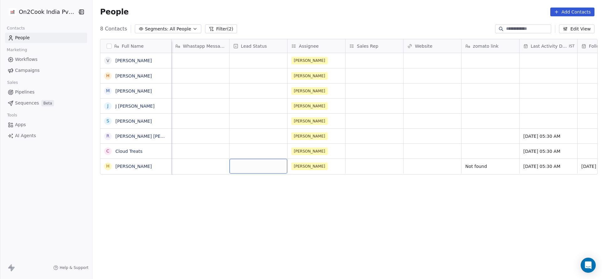
click at [258, 162] on div "grid" at bounding box center [258, 166] width 58 height 15
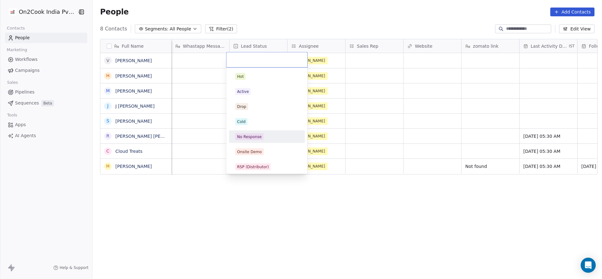
click at [270, 138] on div "No Response" at bounding box center [266, 136] width 63 height 7
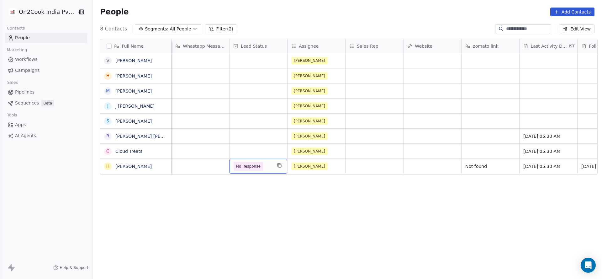
click at [239, 143] on div "Jammu Meta [DATE] 02:49 PM [PERSON_NAME] [DATE] 05:30 AM" at bounding box center [237, 150] width 1175 height 15
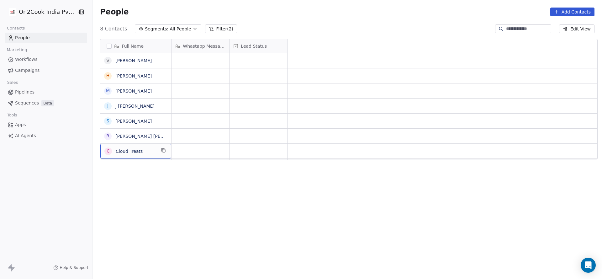
scroll to position [0, 0]
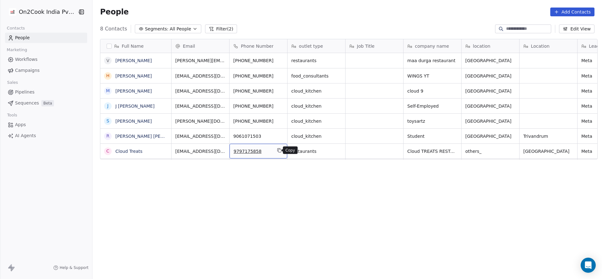
click at [276, 146] on button "grid" at bounding box center [280, 150] width 8 height 8
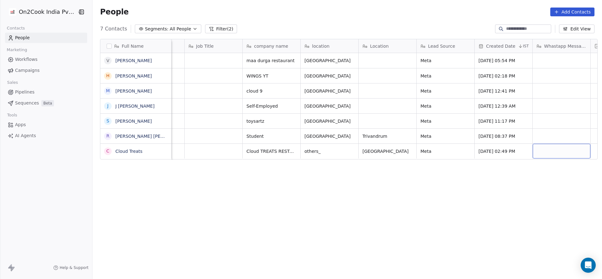
scroll to position [0, 219]
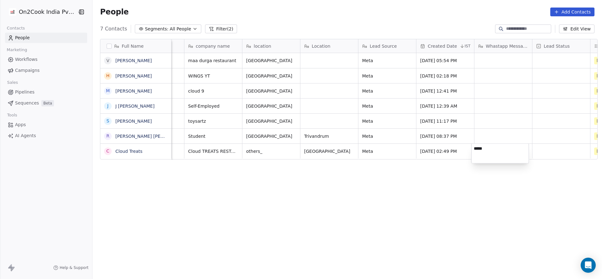
type textarea "******"
click at [377, 150] on html "On2Cook India Pvt. Ltd. Contacts People Marketing Workflows Campaigns Sales Pip…" at bounding box center [301, 139] width 602 height 279
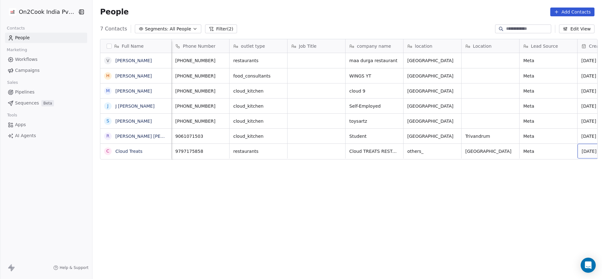
scroll to position [0, 161]
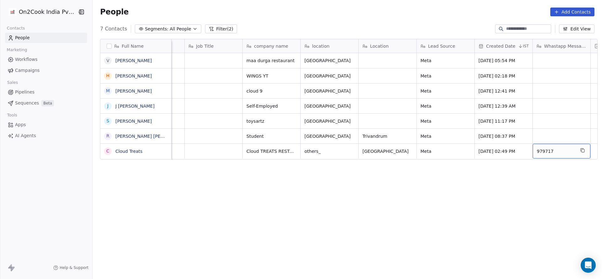
click at [553, 150] on span "979717" at bounding box center [556, 151] width 38 height 6
type textarea "**********"
click at [224, 172] on html "On2Cook India Pvt. Ltd. Contacts People Marketing Workflows Campaigns Sales Pip…" at bounding box center [301, 139] width 602 height 279
click at [325, 151] on button "grid" at bounding box center [329, 150] width 8 height 8
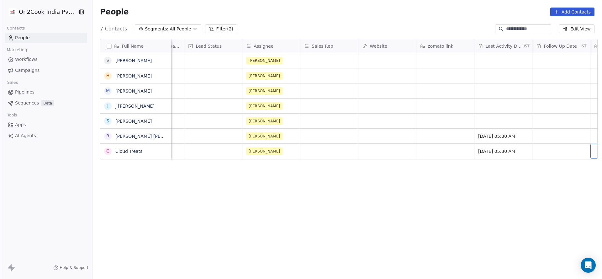
scroll to position [0, 625]
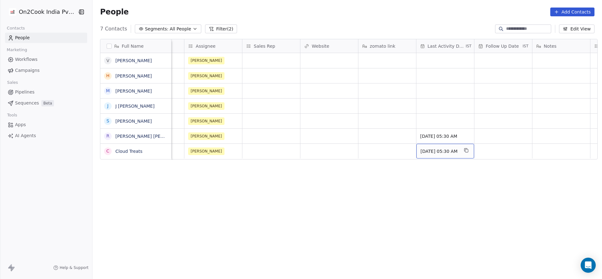
click at [420, 151] on span "[DATE] 05:30 AM" at bounding box center [439, 151] width 38 height 6
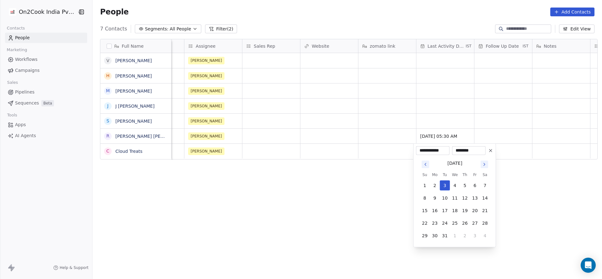
click at [488, 165] on button "Go to next month" at bounding box center [484, 164] width 8 height 8
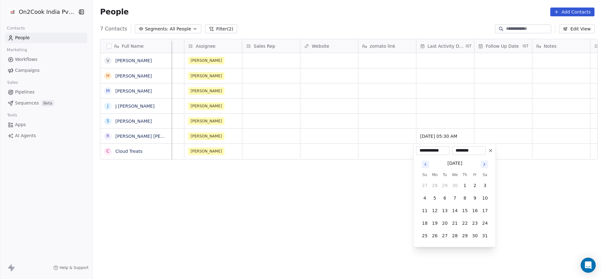
click at [488, 165] on button "Go to next month" at bounding box center [484, 164] width 8 height 8
click at [462, 236] on button "28" at bounding box center [465, 235] width 10 height 10
type input "**********"
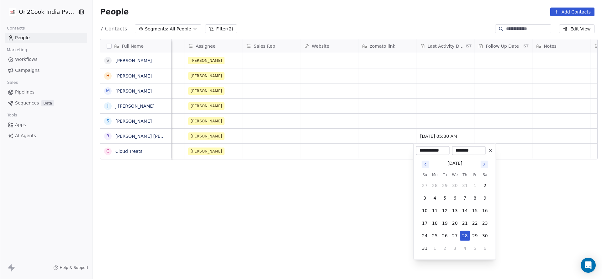
click at [323, 189] on html "**********" at bounding box center [301, 139] width 602 height 279
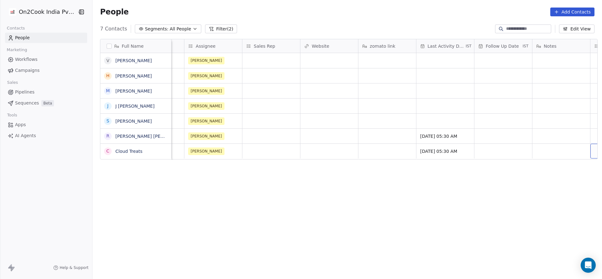
scroll to position [0, 683]
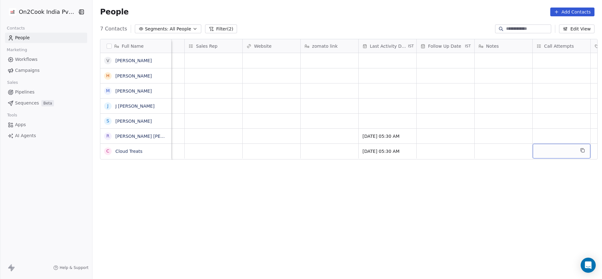
click at [549, 155] on div "grid" at bounding box center [562, 151] width 58 height 15
click at [537, 168] on span "1" at bounding box center [537, 167] width 6 height 7
click at [394, 165] on html "On2Cook India Pvt. Ltd. Contacts People Marketing Workflows Campaigns Sales Pip…" at bounding box center [301, 139] width 602 height 279
click at [449, 153] on div "grid" at bounding box center [446, 151] width 58 height 15
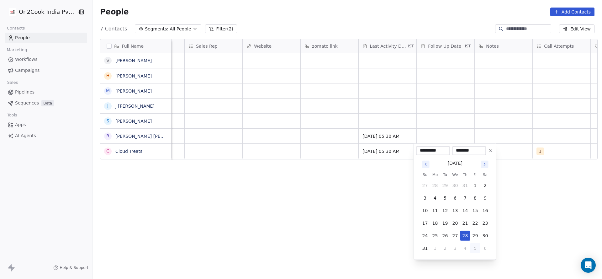
click at [476, 249] on button "5" at bounding box center [475, 248] width 10 height 10
click at [444, 200] on button "9" at bounding box center [445, 198] width 10 height 10
type input "**********"
click at [424, 104] on html "**********" at bounding box center [301, 139] width 602 height 279
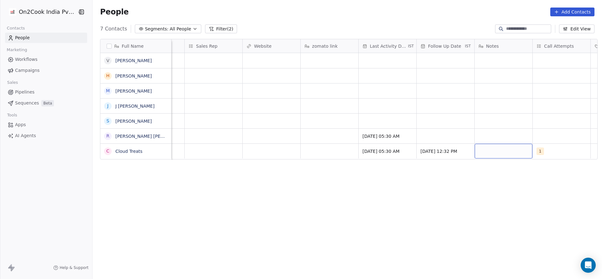
click at [485, 152] on div "grid" at bounding box center [504, 151] width 58 height 15
type textarea "**********"
click at [212, 164] on html "On2Cook India Pvt. Ltd. Contacts People Marketing Workflows Campaigns Sales Pip…" at bounding box center [301, 139] width 602 height 279
type textarea "*********"
click at [258, 186] on html "On2Cook India Pvt. Ltd. Contacts People Marketing Workflows Campaigns Sales Pip…" at bounding box center [301, 139] width 602 height 279
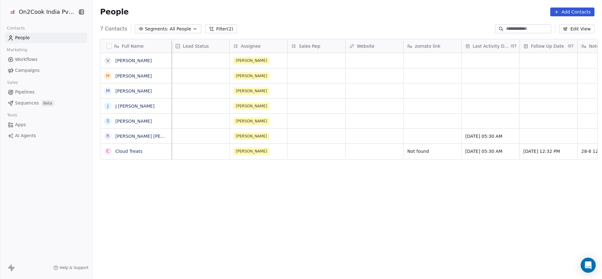
scroll to position [0, 522]
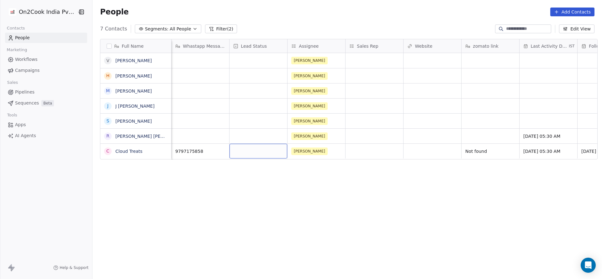
click at [262, 150] on div "grid" at bounding box center [258, 151] width 58 height 15
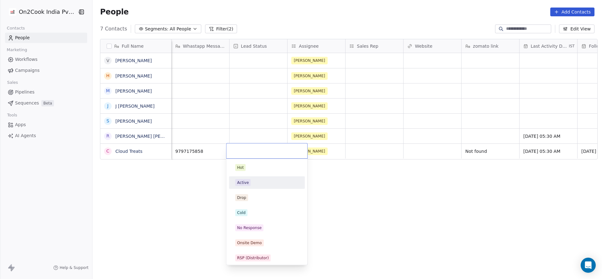
click at [261, 180] on div "Active" at bounding box center [266, 182] width 63 height 7
